Goal: Information Seeking & Learning: Learn about a topic

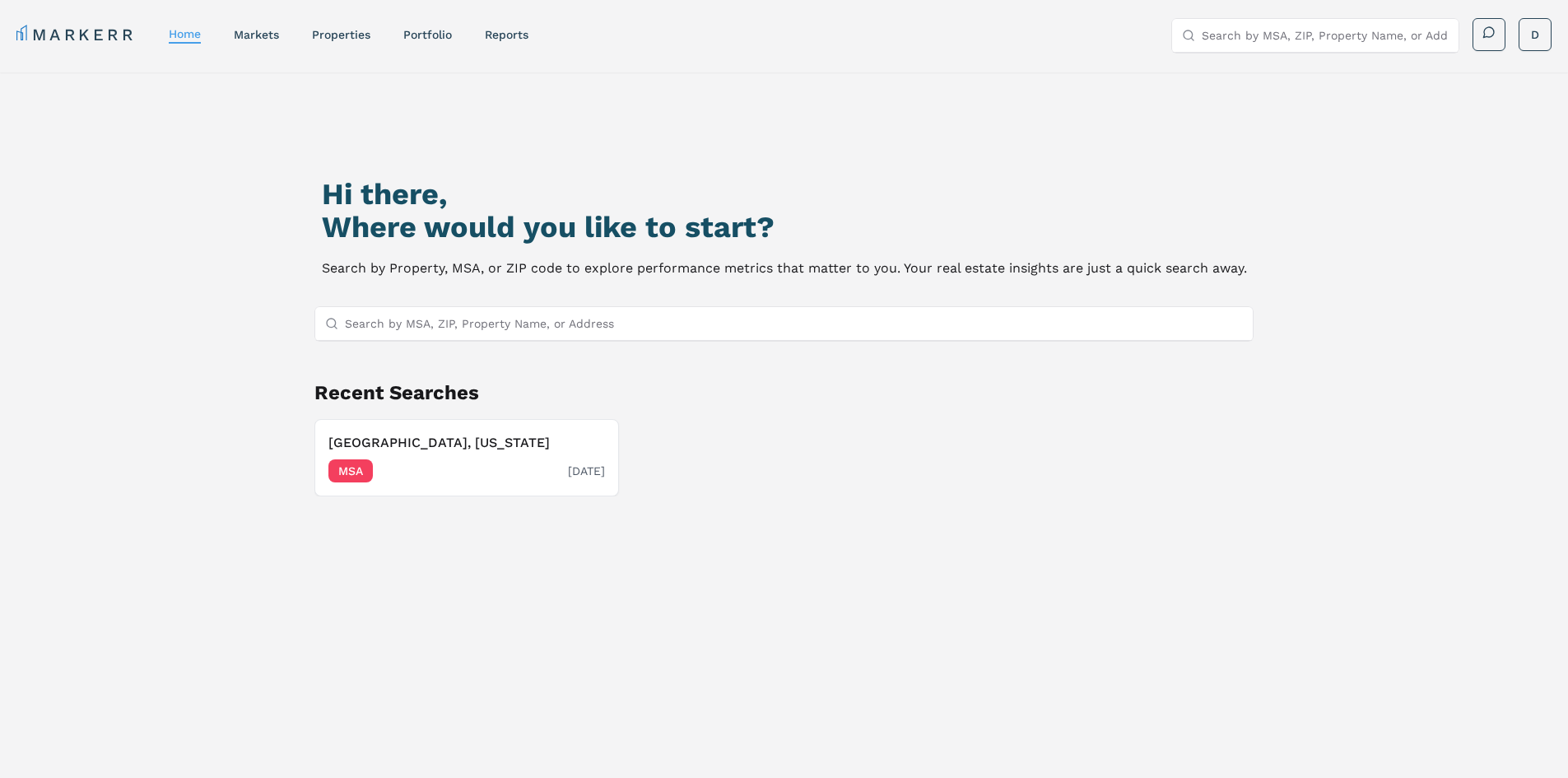
click at [476, 463] on div "MSA [DATE]" at bounding box center [466, 470] width 276 height 23
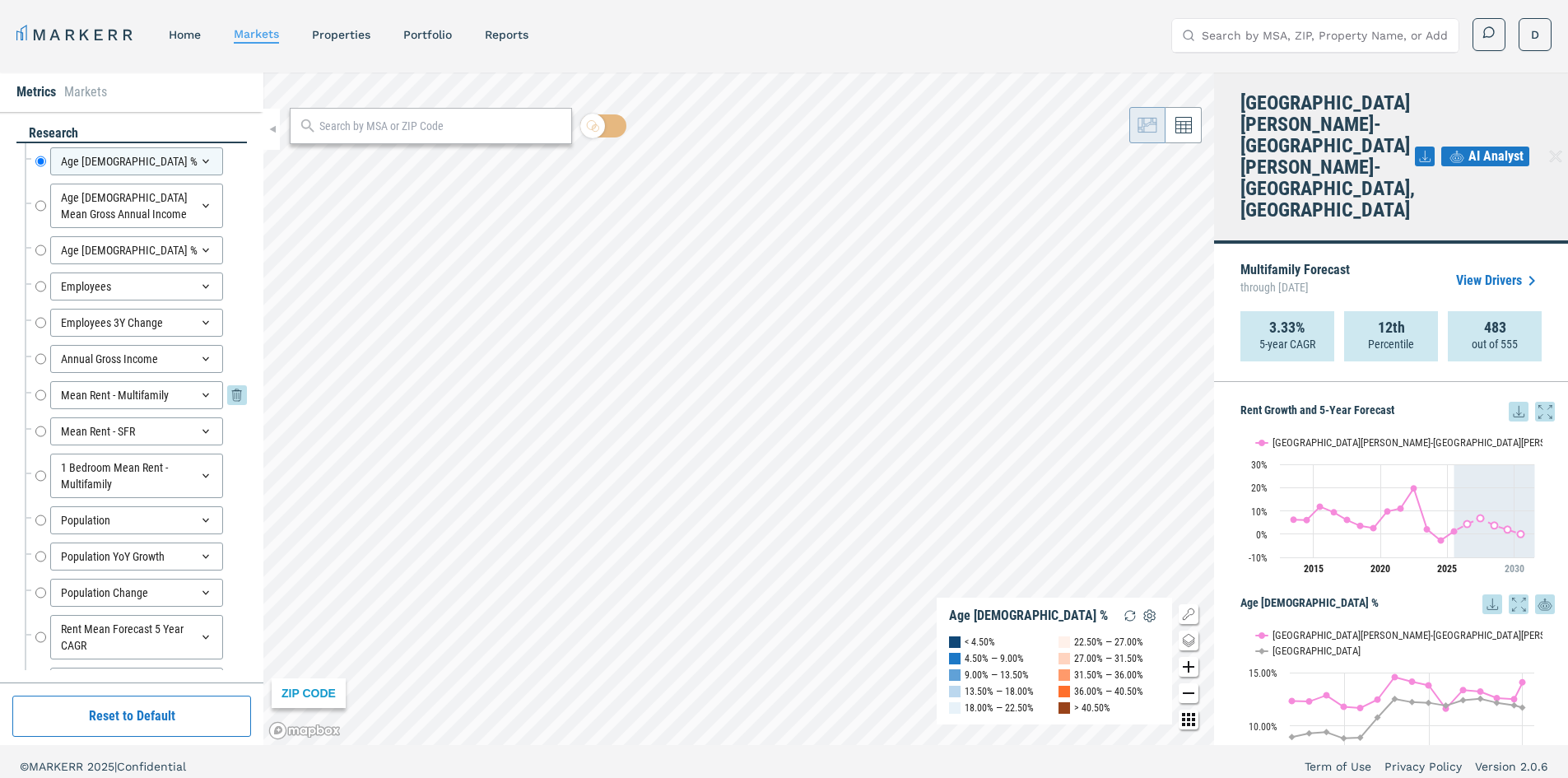
click at [39, 393] on input "Mean Rent - Multifamily" at bounding box center [41, 395] width 11 height 28
radio input "false"
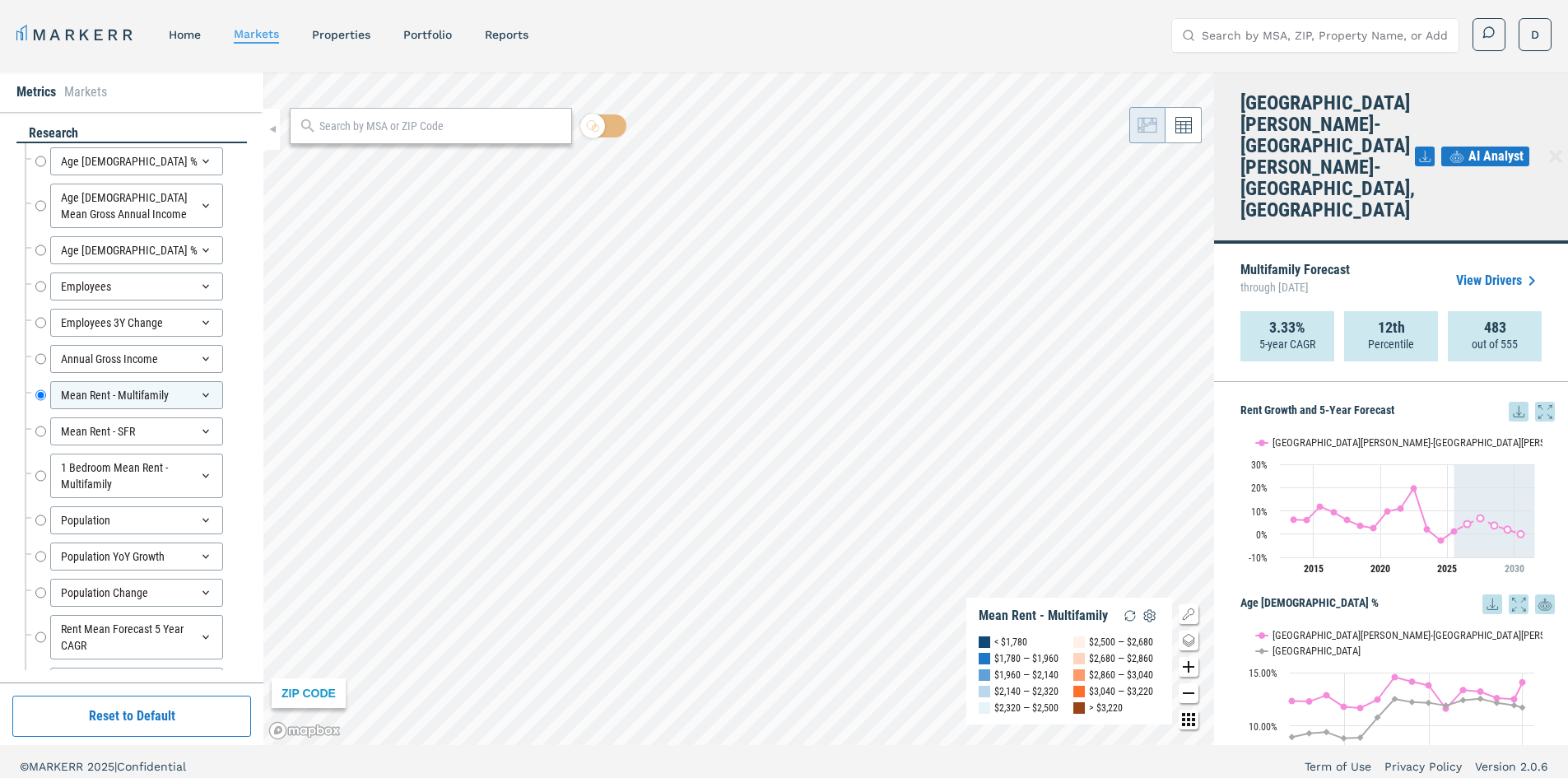
scroll to position [83, 0]
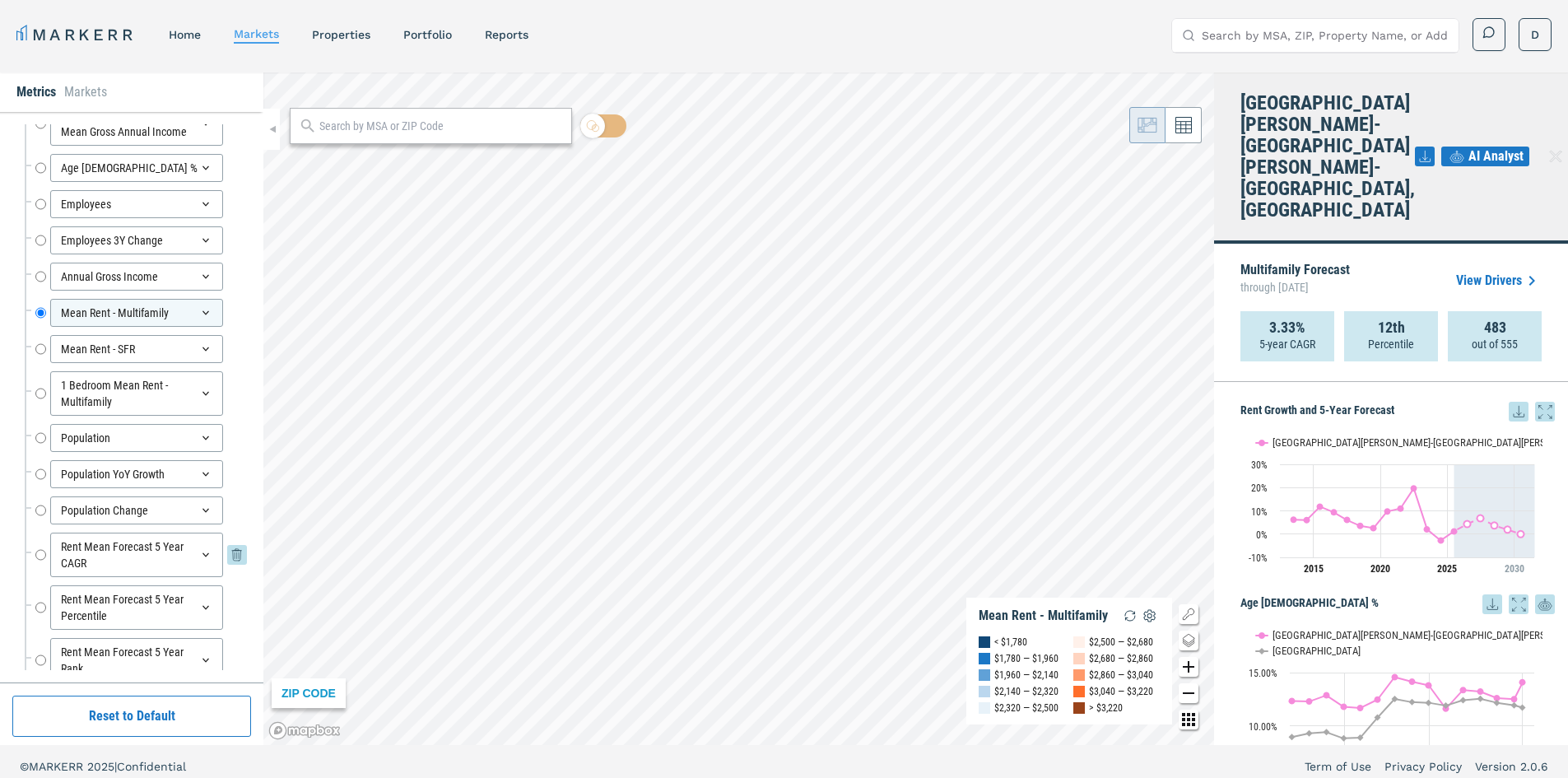
click at [43, 555] on input "Rent Mean Forecast 5 Year CAGR" at bounding box center [41, 555] width 11 height 44
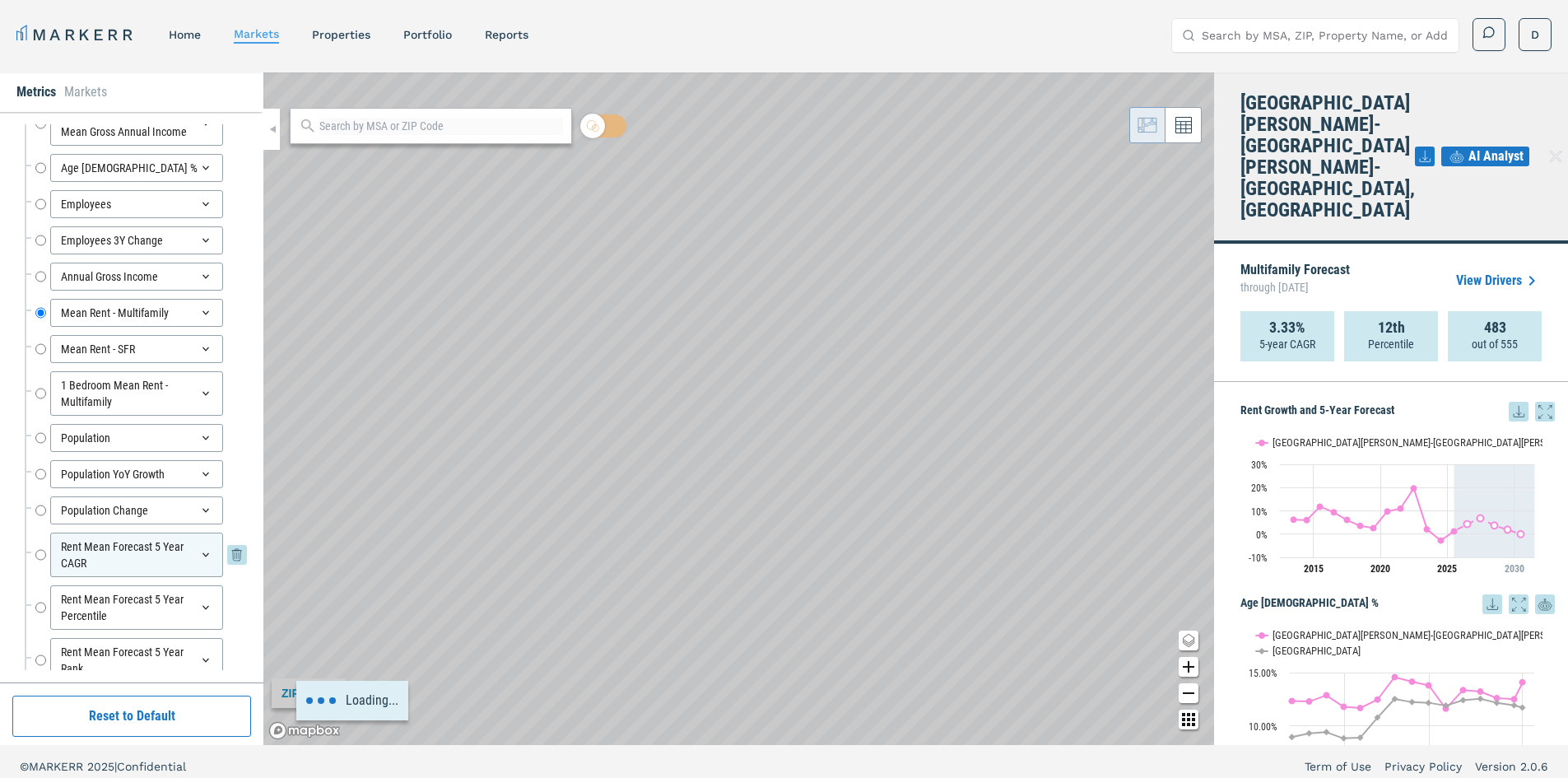
radio input "false"
radio input "true"
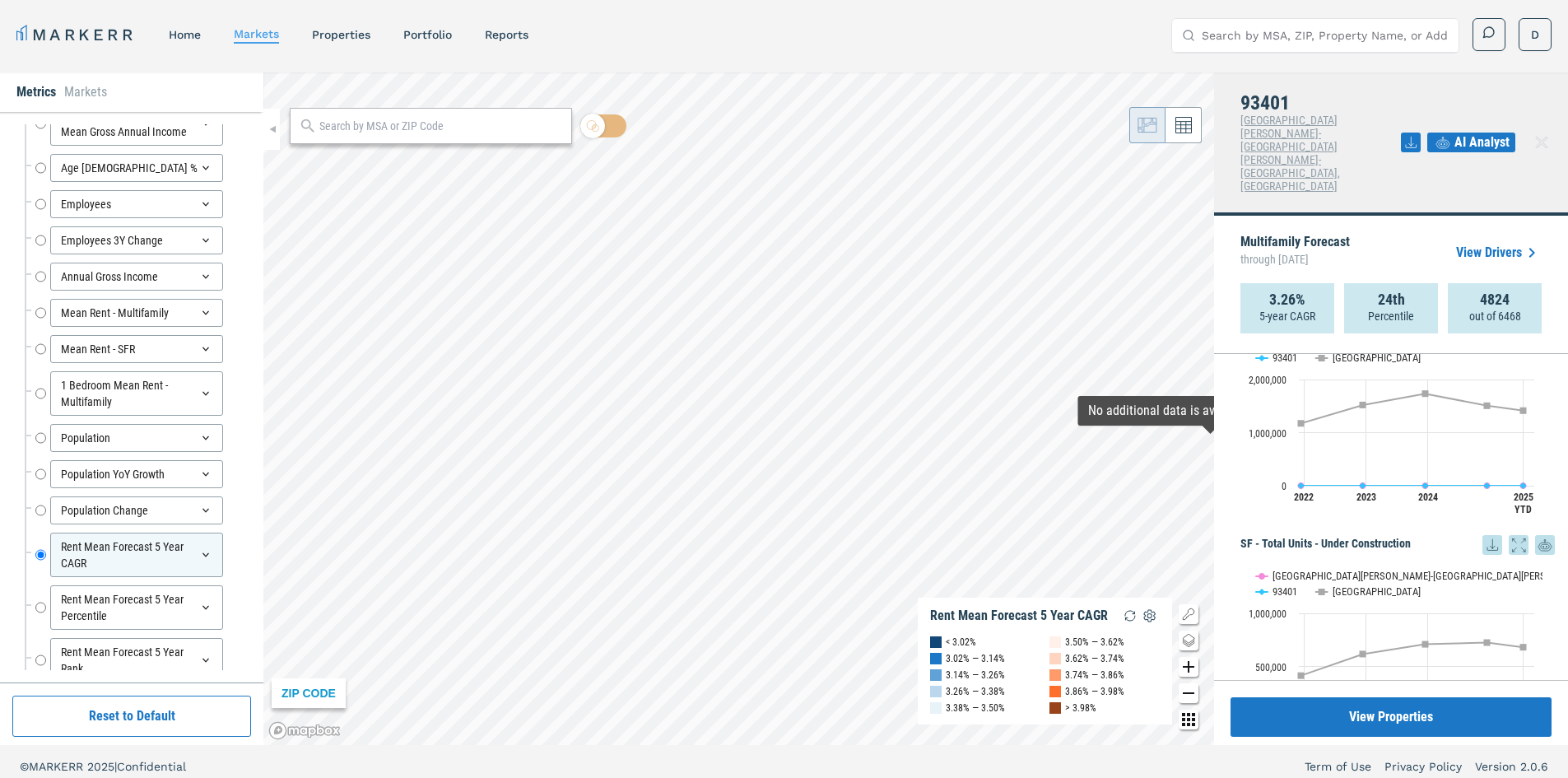
scroll to position [3823, 0]
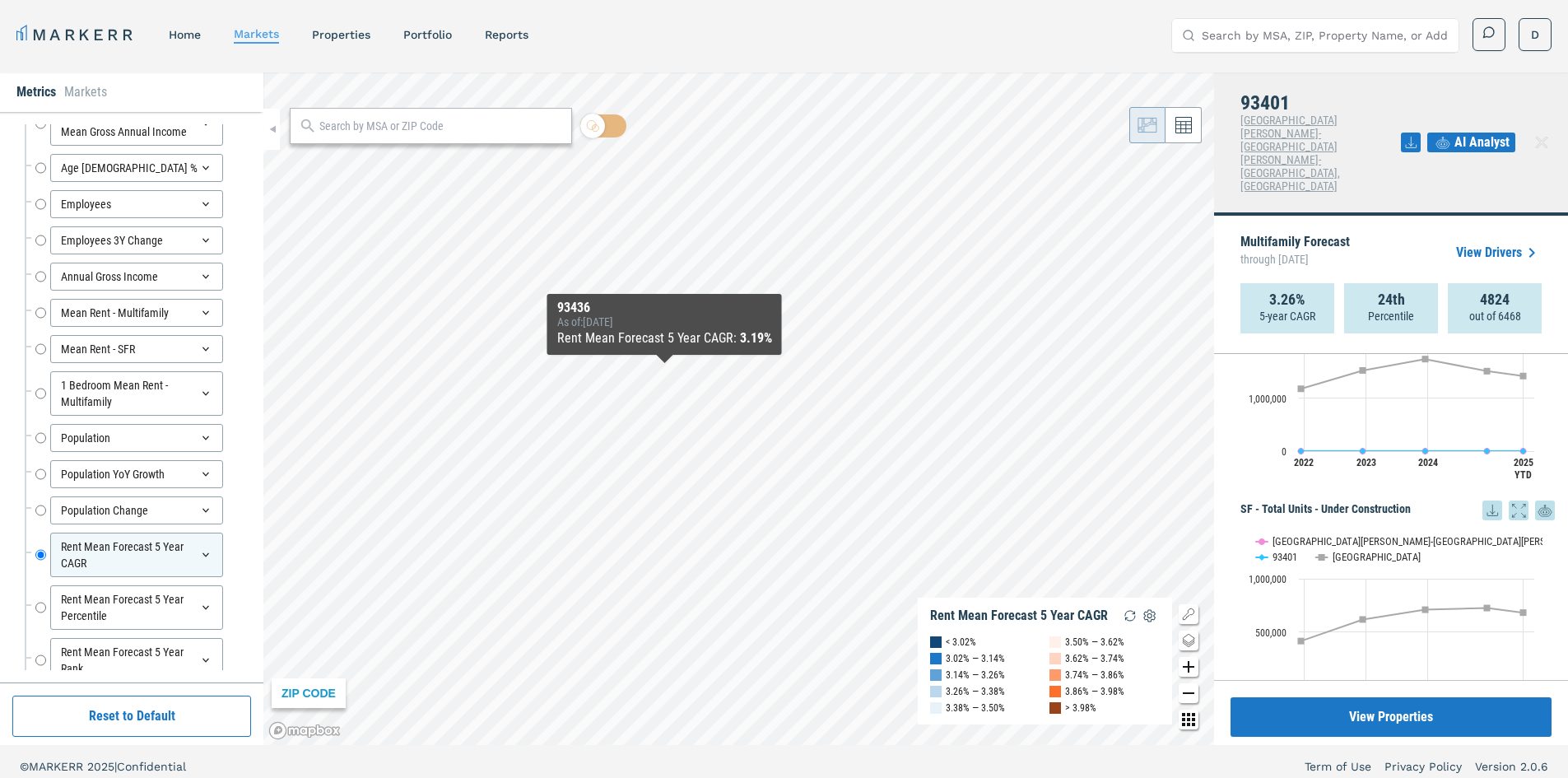
click at [951, 723] on div "ZIP CODE Rent Mean Forecast 5 Year CAGR < 3.02% 3.02% — 3.14% 3.14% — 3.26% 3.2…" at bounding box center [739, 409] width 951 height 672
